Goal: Information Seeking & Learning: Find specific fact

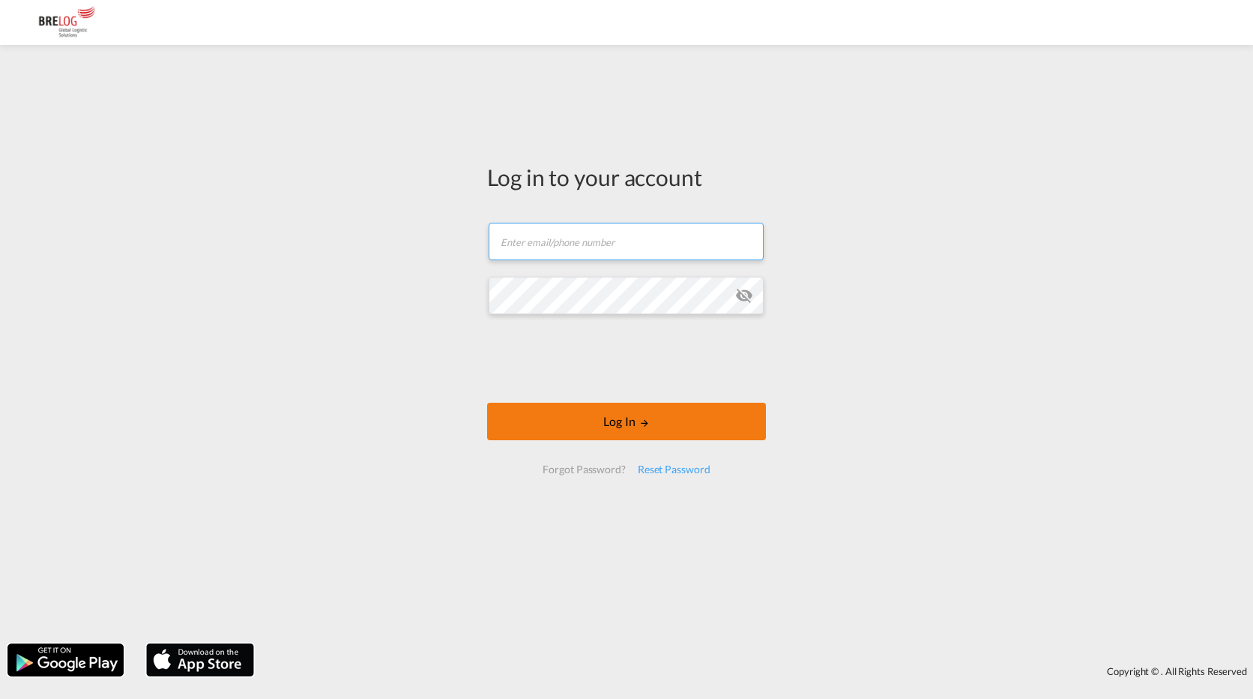
type input "[PERSON_NAME][EMAIL_ADDRESS][DOMAIN_NAME]"
click at [624, 417] on button "Log In" at bounding box center [626, 421] width 279 height 37
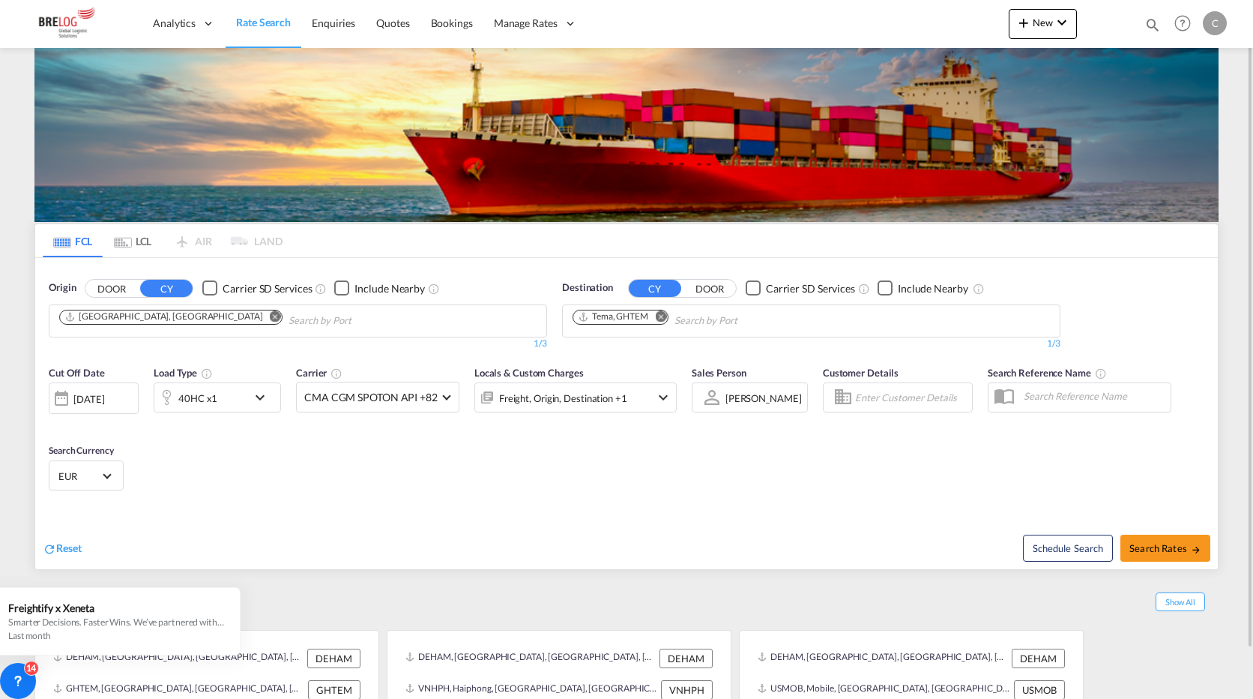
click at [270, 319] on md-icon "Remove" at bounding box center [275, 315] width 11 height 11
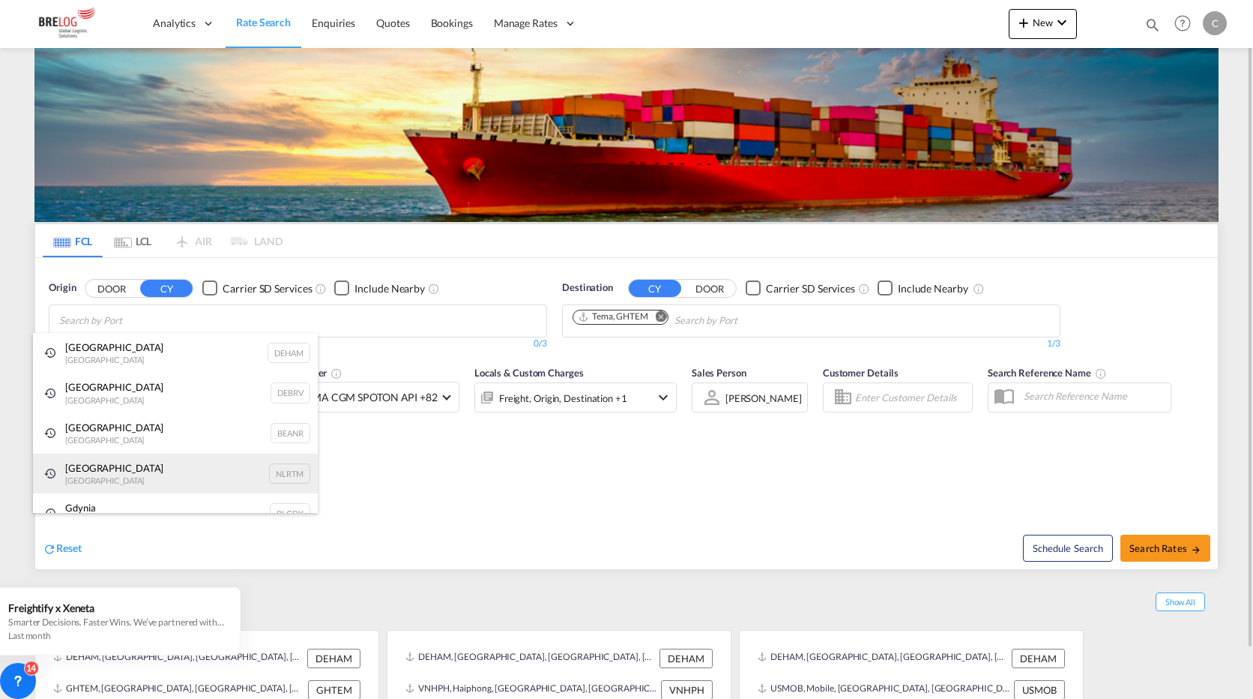
click at [100, 468] on div "[GEOGRAPHIC_DATA] [GEOGRAPHIC_DATA] NLRTM" at bounding box center [175, 474] width 285 height 40
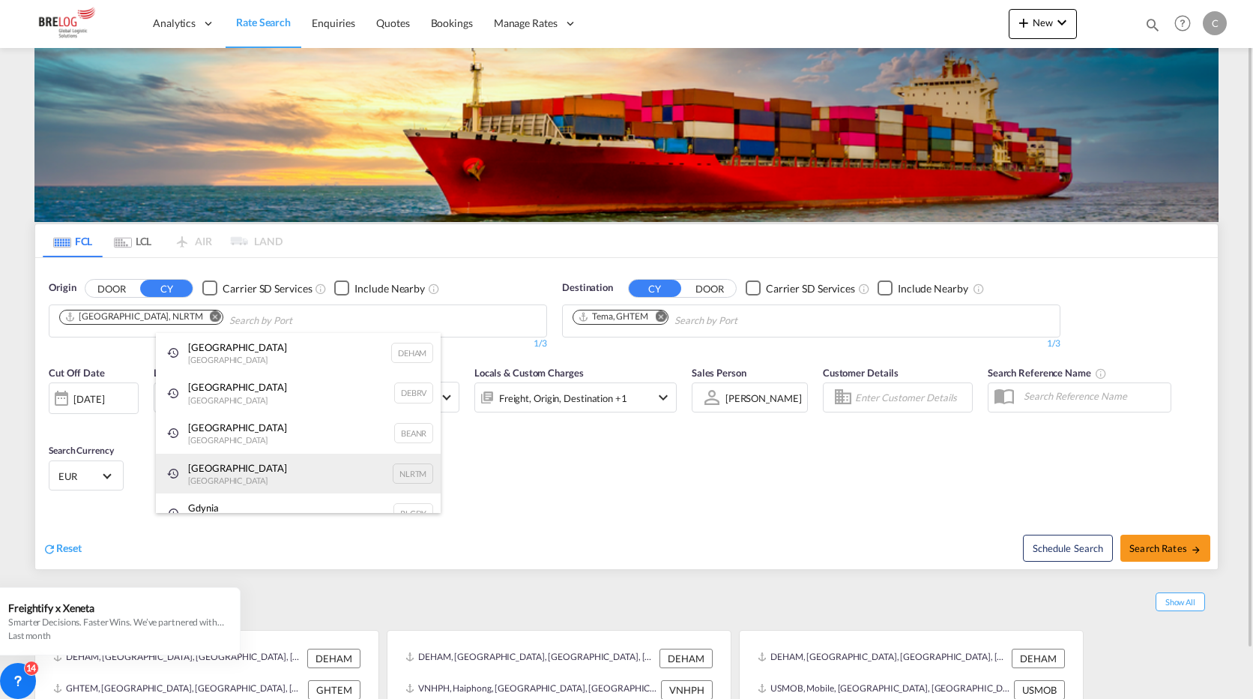
click at [297, 465] on div "[GEOGRAPHIC_DATA] [GEOGRAPHIC_DATA] NLRTM" at bounding box center [298, 474] width 285 height 40
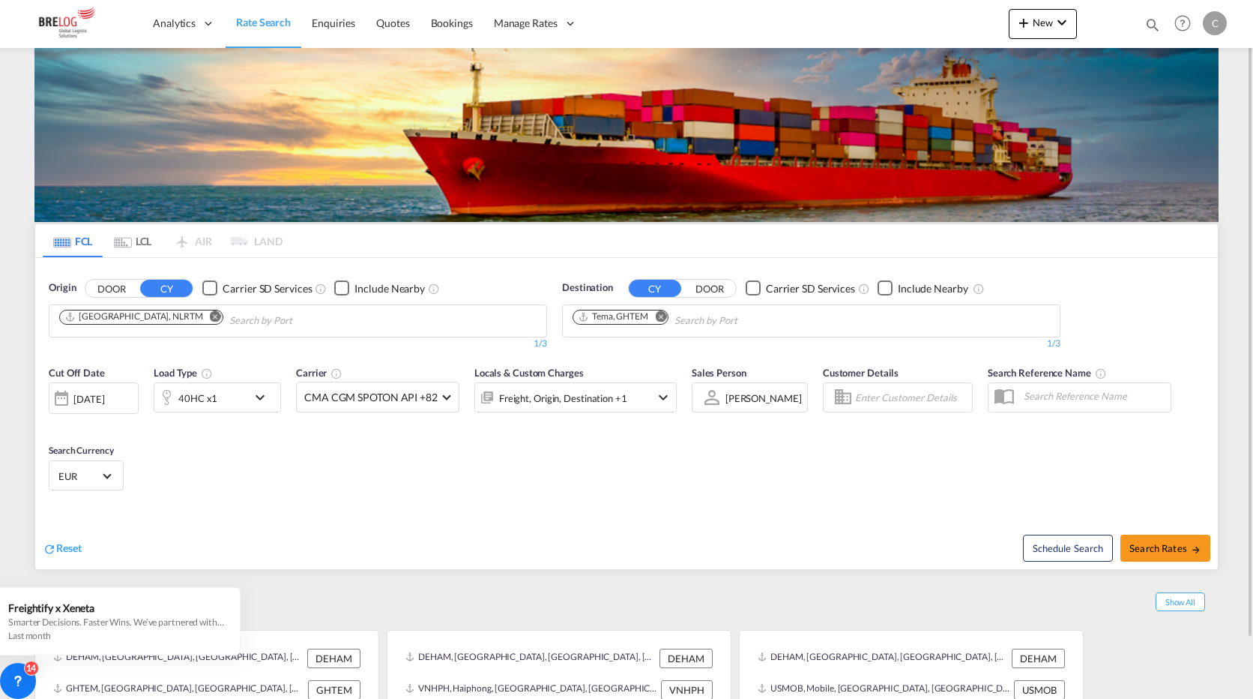
click at [659, 316] on md-icon "Remove" at bounding box center [660, 315] width 11 height 11
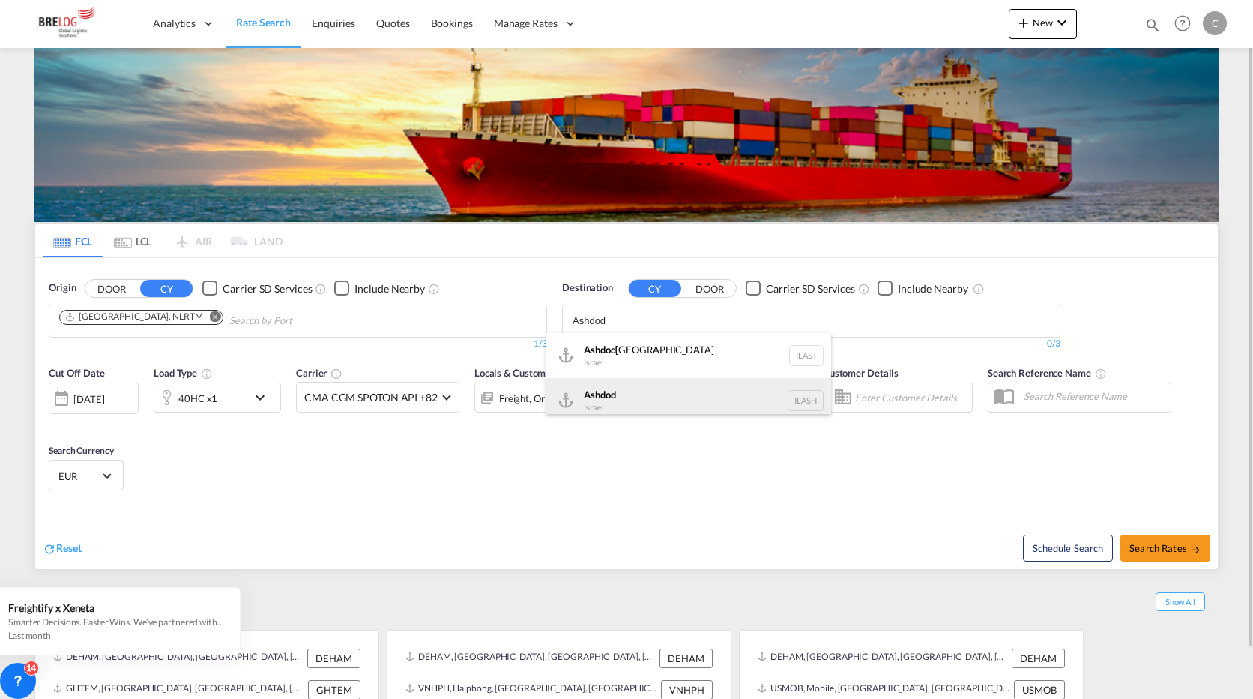
type input "Ashdod"
click at [599, 394] on div "Ashdod [GEOGRAPHIC_DATA] [GEOGRAPHIC_DATA]" at bounding box center [688, 400] width 285 height 45
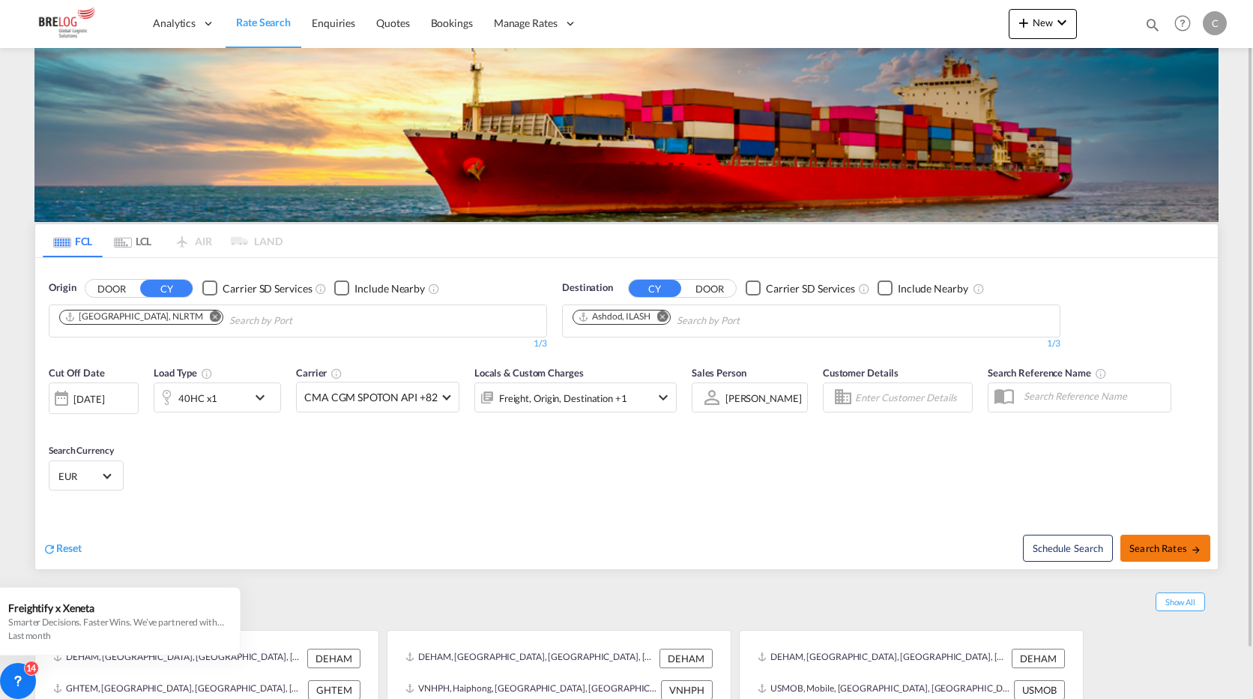
click at [1164, 552] on span "Search Rates" at bounding box center [1166, 548] width 72 height 12
type input "NLRTM to ILASH / [DATE]"
